Goal: Information Seeking & Learning: Learn about a topic

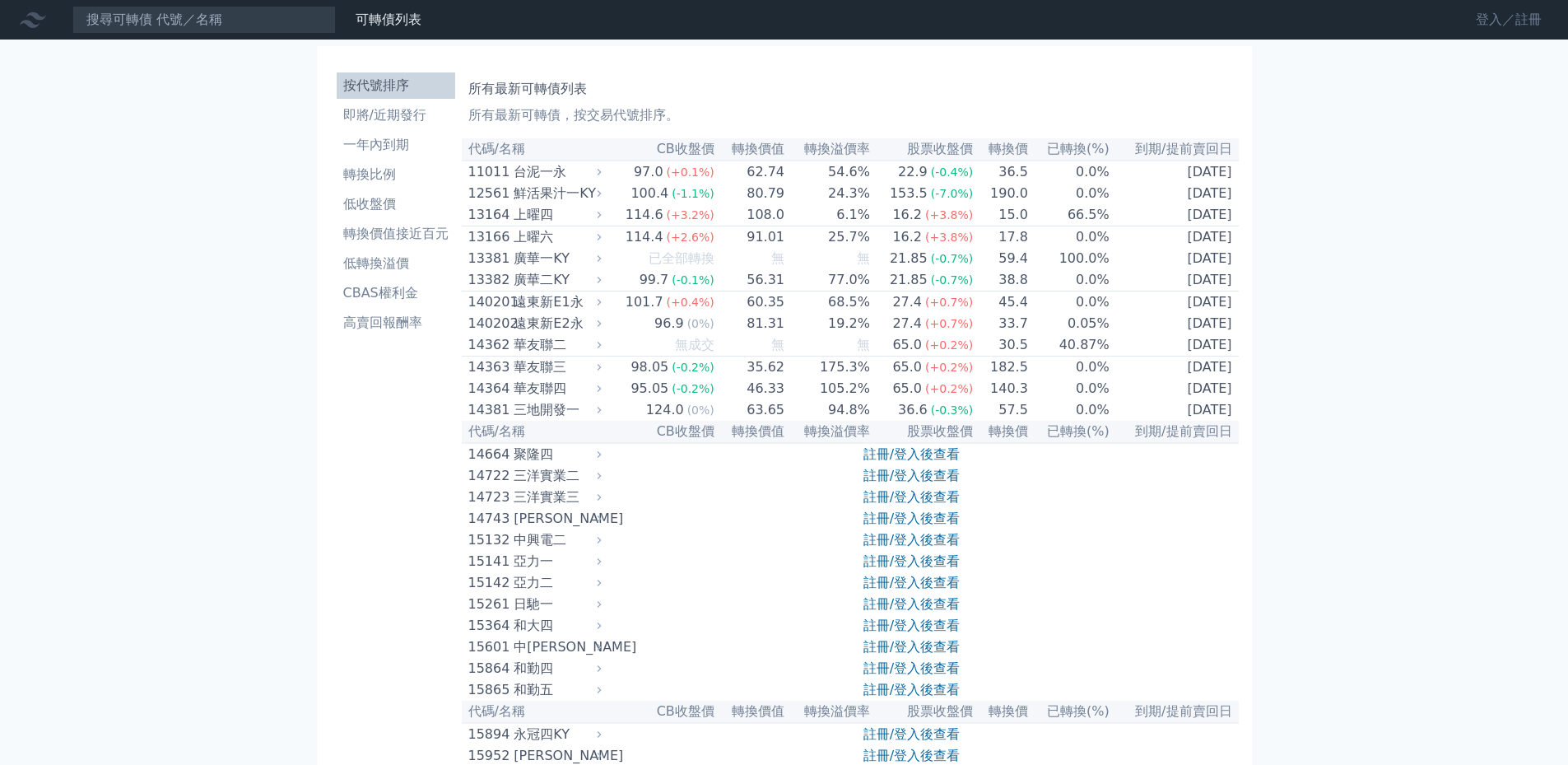
click at [1493, 21] on link "登入／註冊" at bounding box center [1508, 20] width 92 height 27
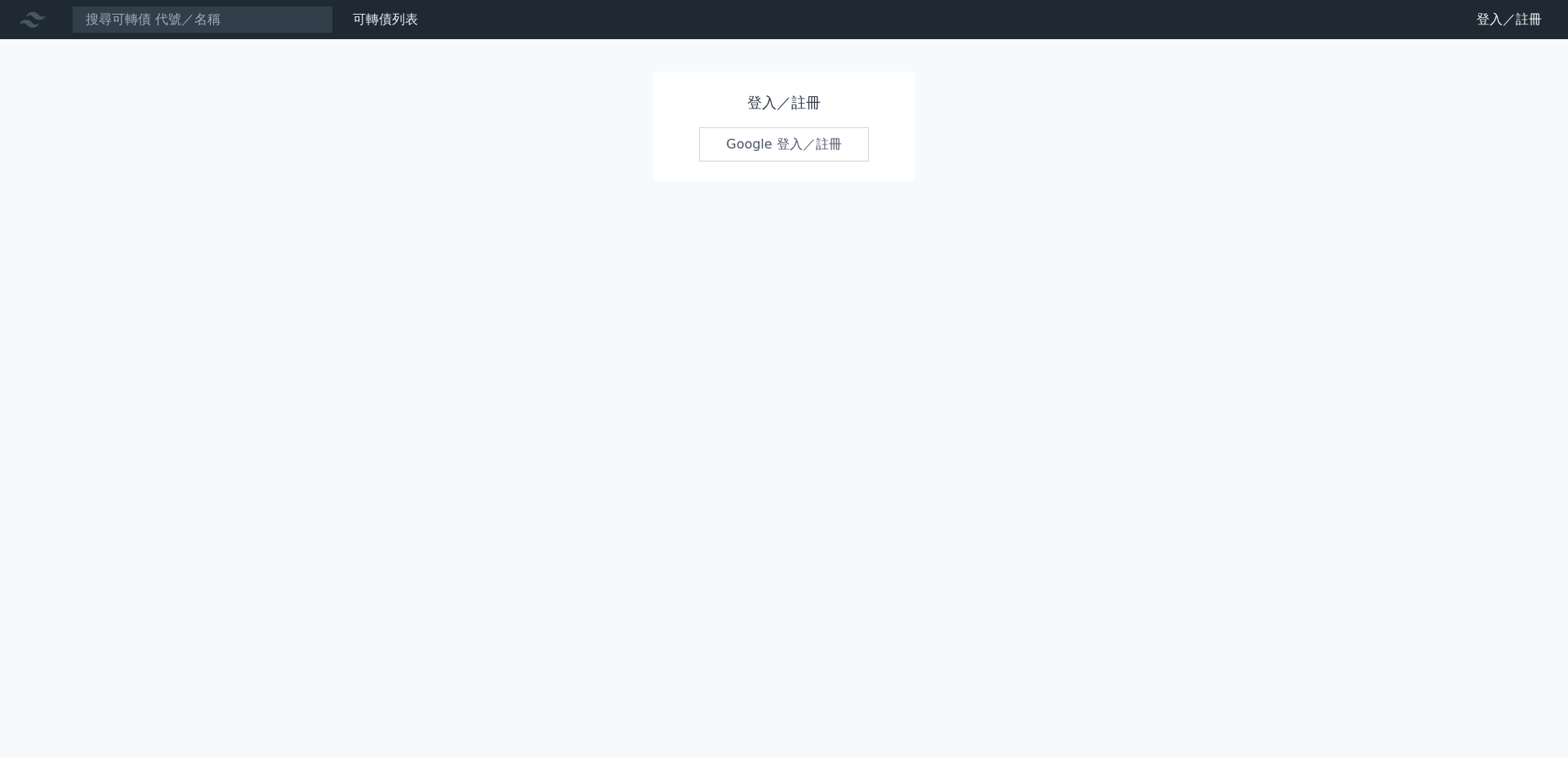
click at [800, 164] on div "登入／註冊 Google 登入／註冊" at bounding box center [784, 126] width 262 height 109
click at [800, 147] on link "Google 登入／註冊" at bounding box center [784, 145] width 169 height 35
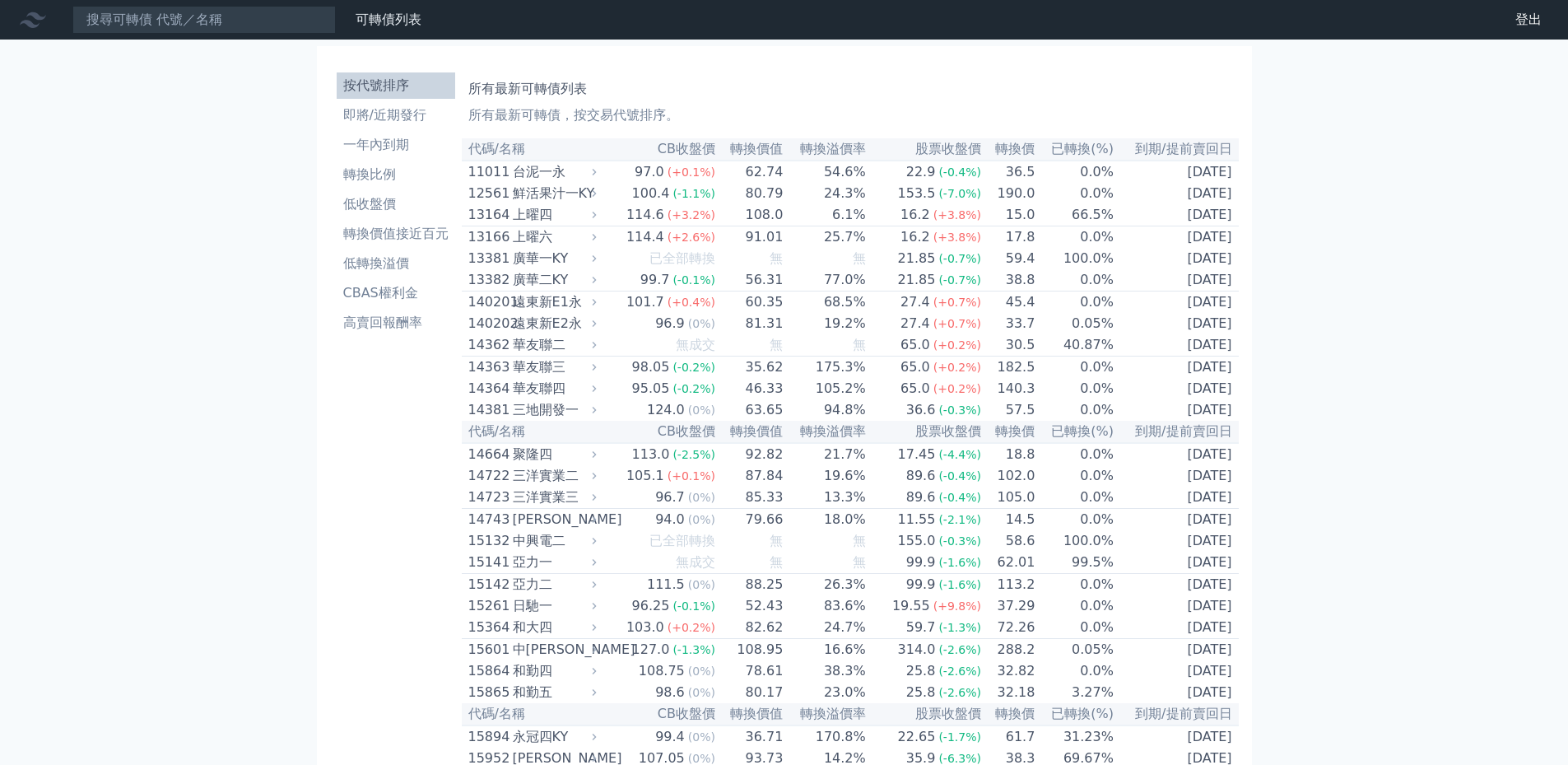
click at [688, 150] on th "CB收盤價" at bounding box center [658, 149] width 115 height 22
click at [665, 150] on th "CB收盤價" at bounding box center [658, 149] width 115 height 22
click at [677, 150] on th "CB收盤價" at bounding box center [658, 149] width 115 height 22
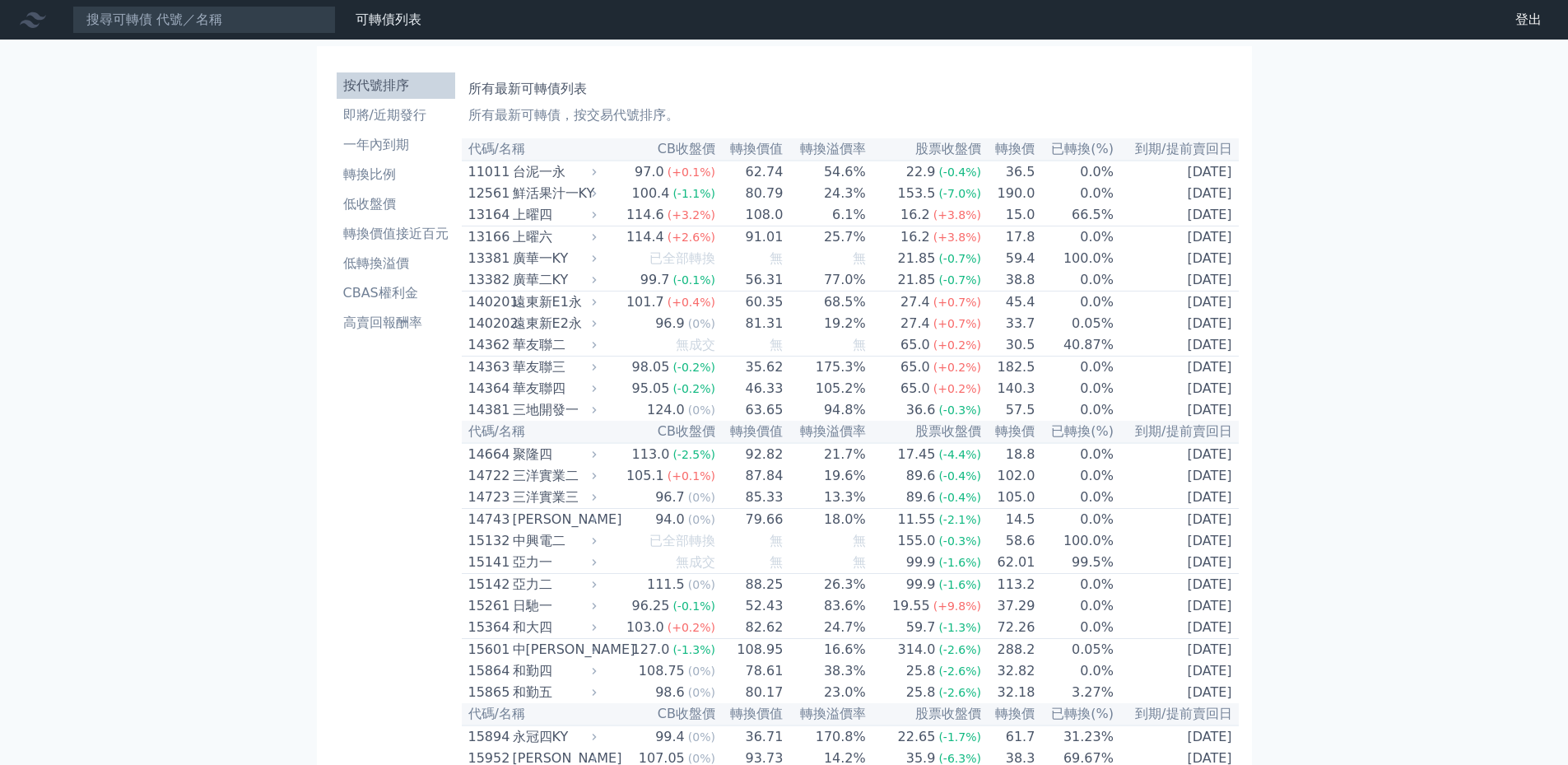
click at [396, 170] on li "轉換比例" at bounding box center [396, 175] width 119 height 20
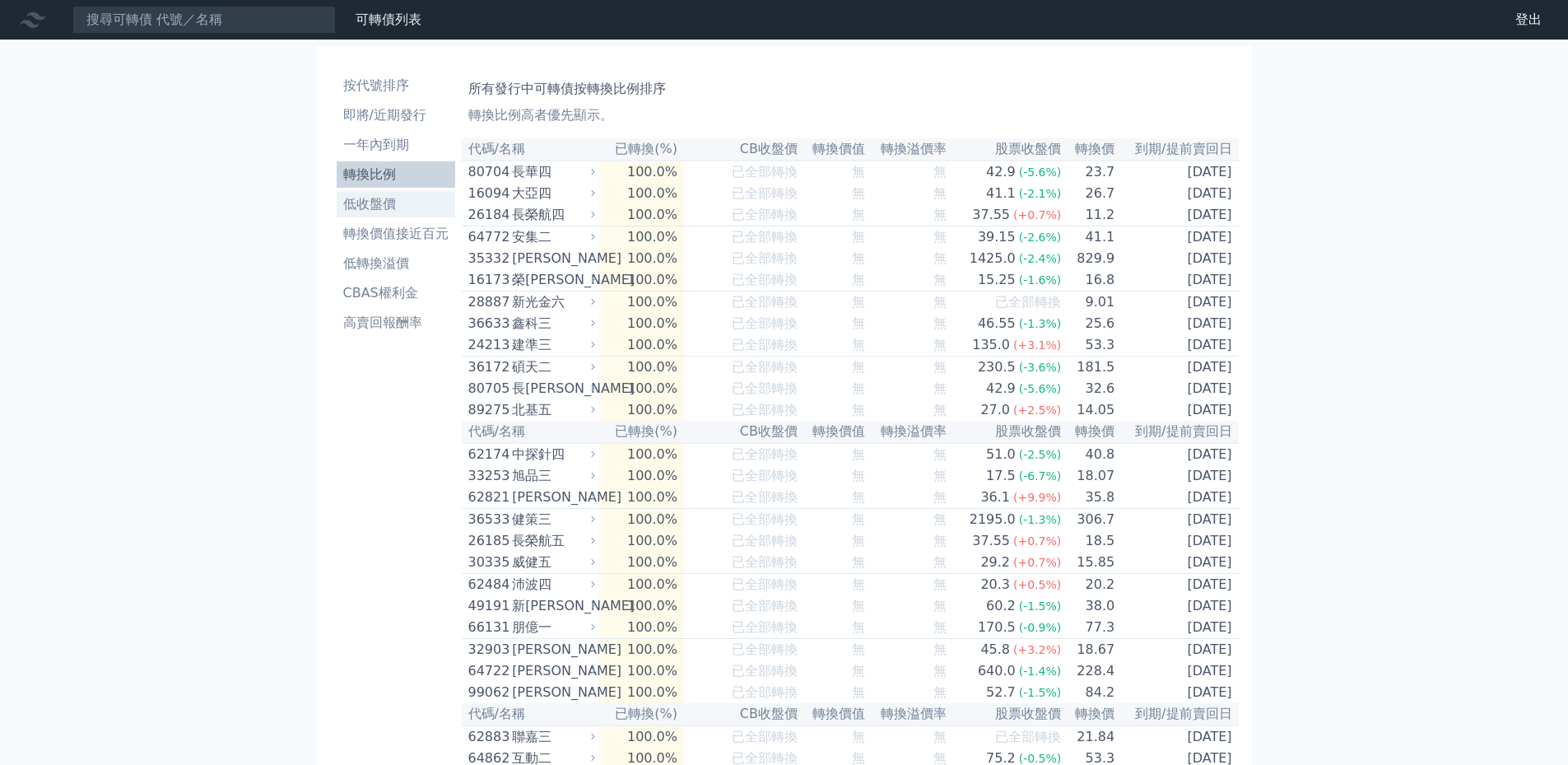
click at [382, 206] on li "低收盤價" at bounding box center [396, 204] width 119 height 20
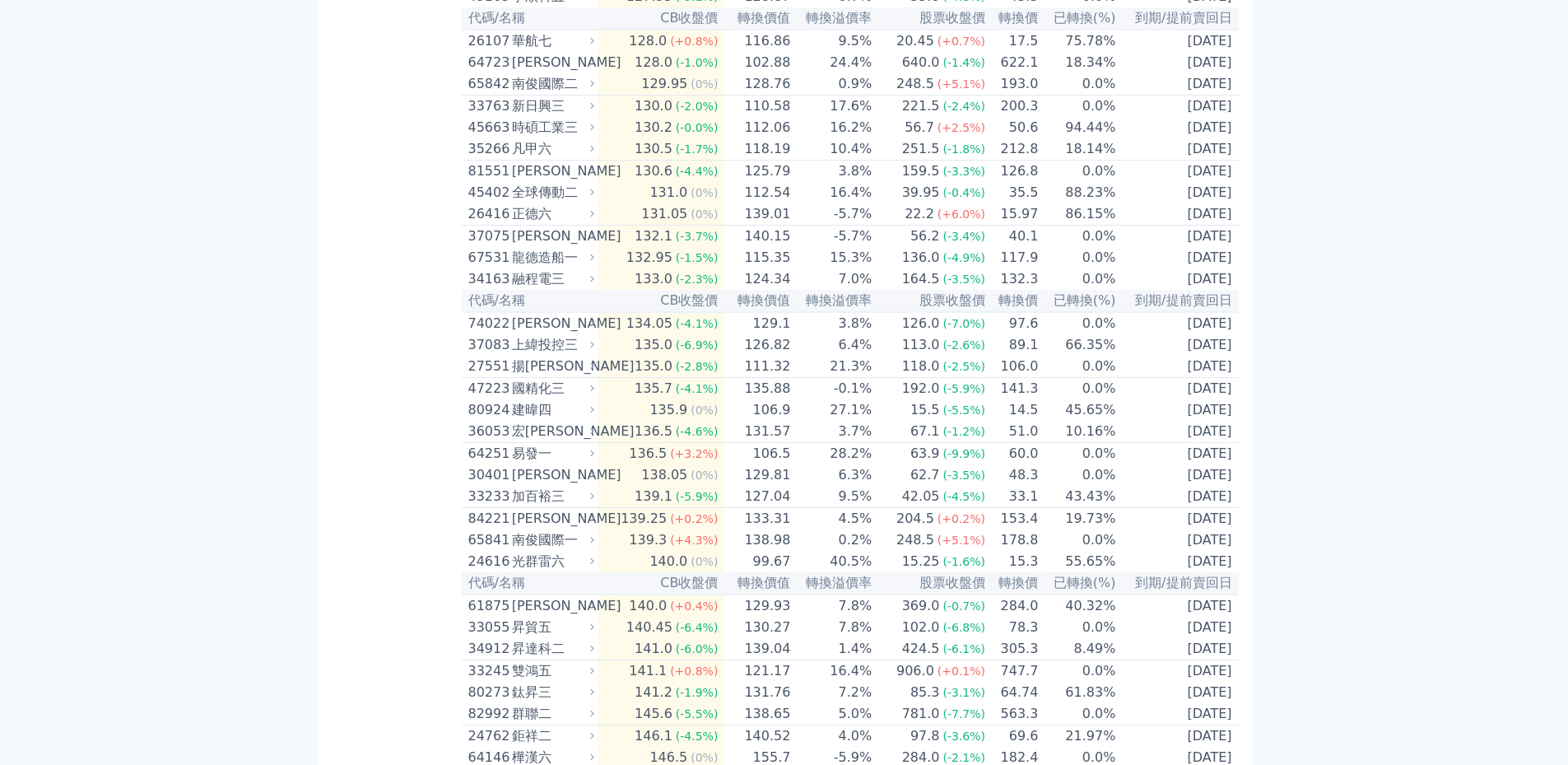
scroll to position [6589, 0]
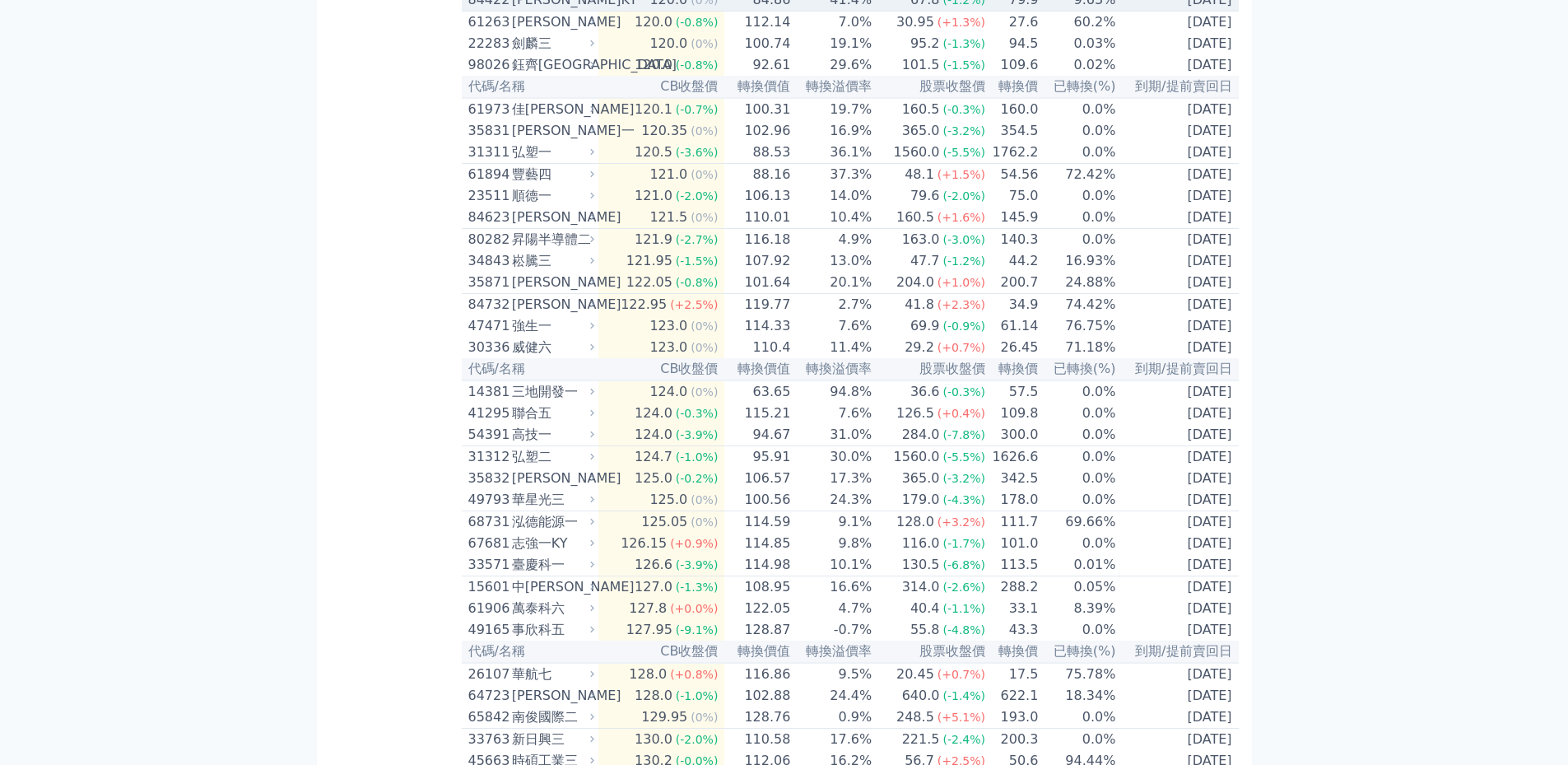
scroll to position [5848, 0]
